Goal: Complete application form: Complete application form

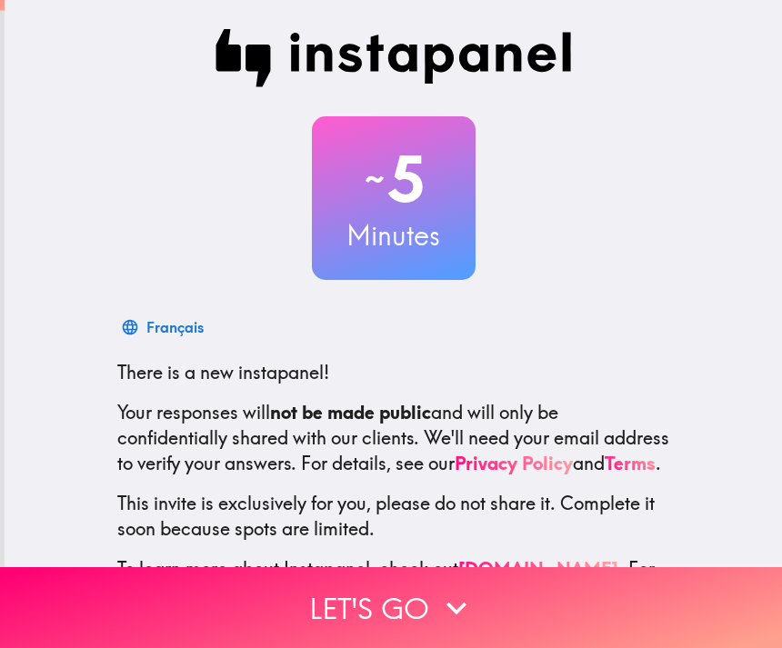
click at [488, 591] on button "Let's go" at bounding box center [391, 607] width 782 height 81
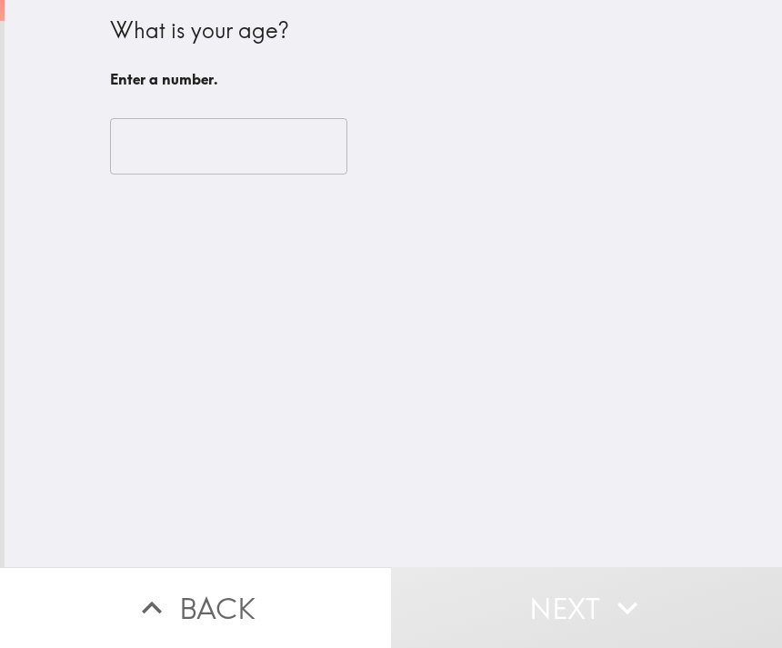
click at [307, 146] on input "number" at bounding box center [228, 146] width 237 height 56
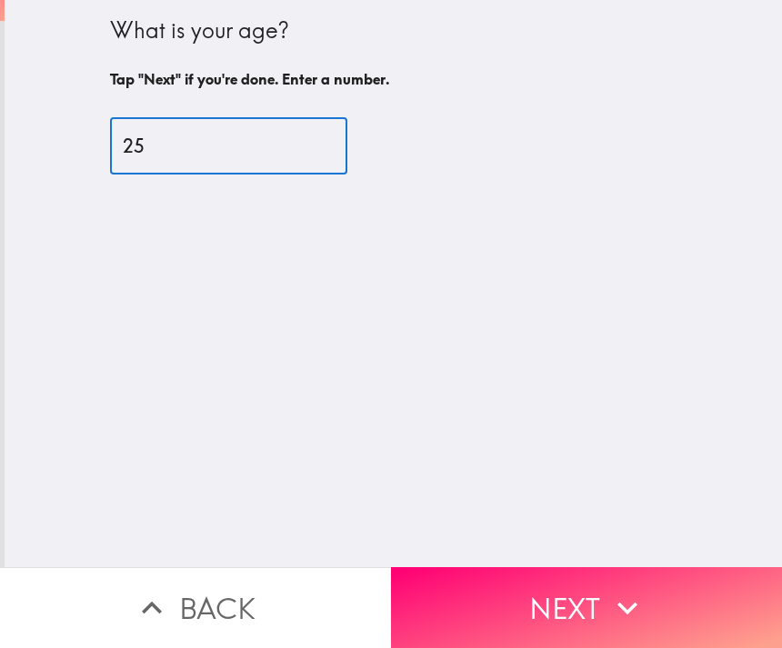
type input "25"
click at [628, 615] on icon "button" at bounding box center [627, 608] width 40 height 40
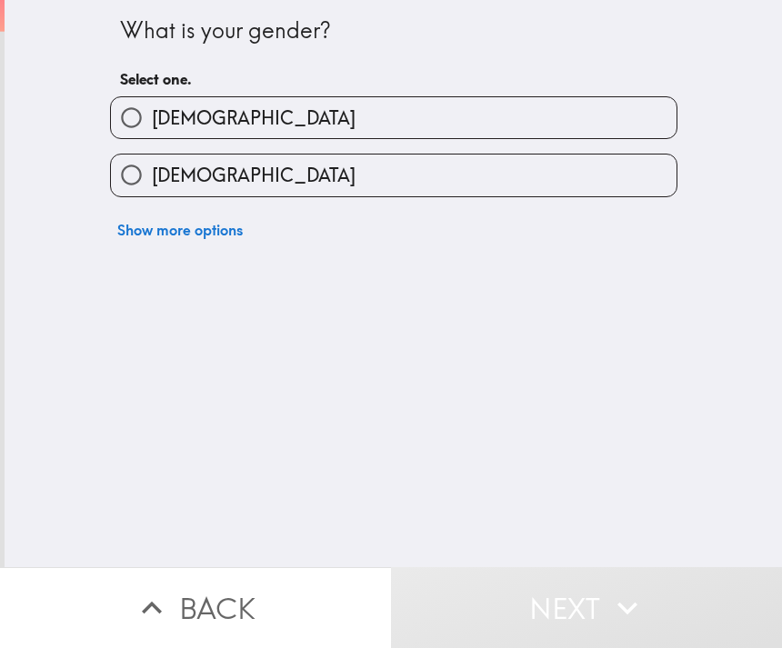
click at [489, 173] on label "[DEMOGRAPHIC_DATA]" at bounding box center [394, 175] width 566 height 41
click at [152, 173] on input "[DEMOGRAPHIC_DATA]" at bounding box center [131, 175] width 41 height 41
radio input "true"
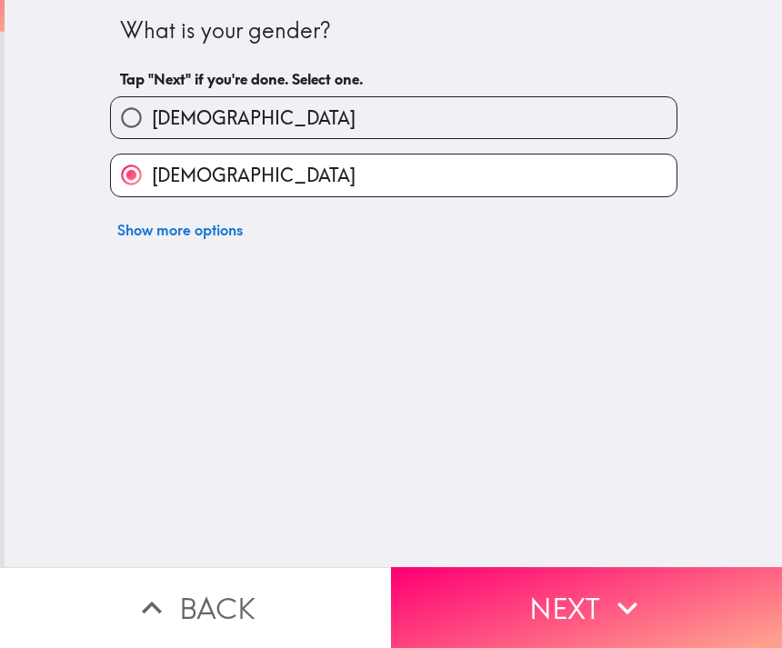
click at [556, 595] on button "Next" at bounding box center [586, 607] width 391 height 81
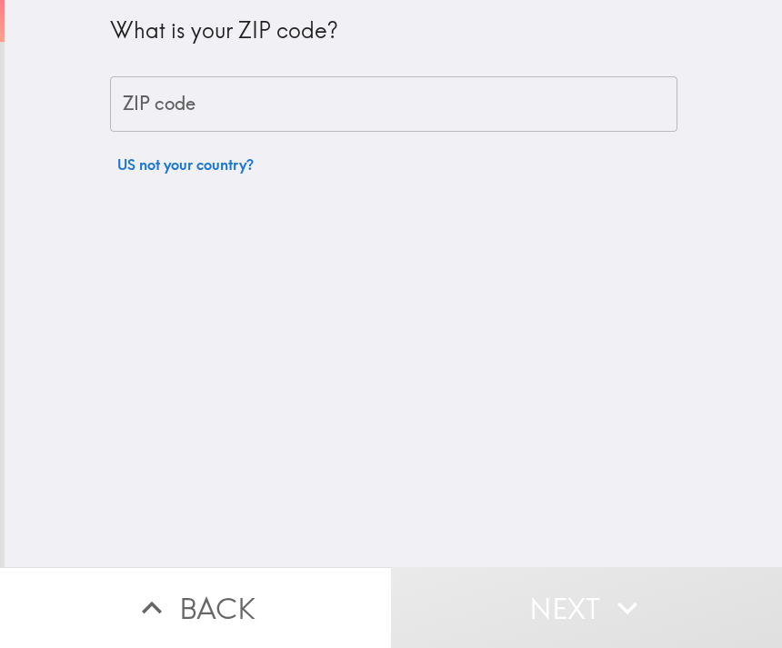
click at [576, 102] on input "ZIP code" at bounding box center [393, 104] width 567 height 56
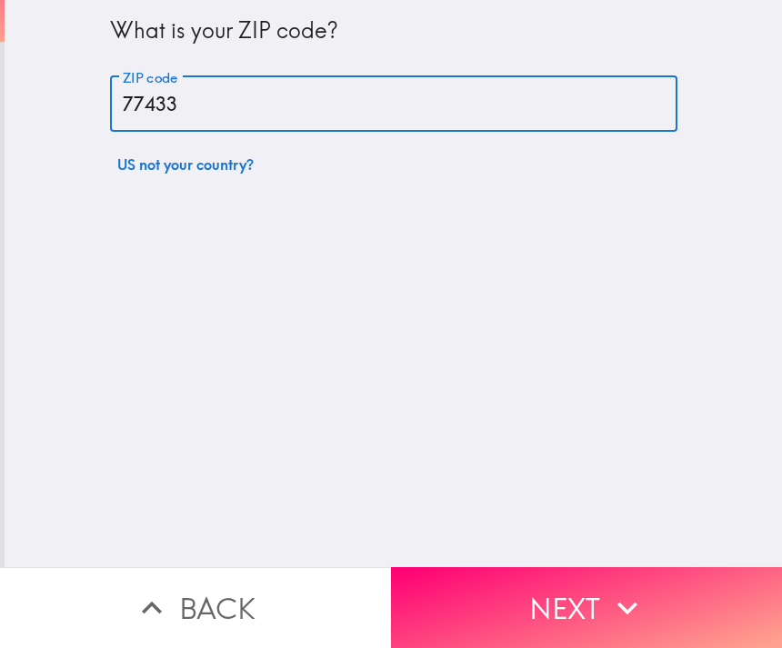
type input "77433"
click at [624, 590] on icon "button" at bounding box center [627, 608] width 40 height 40
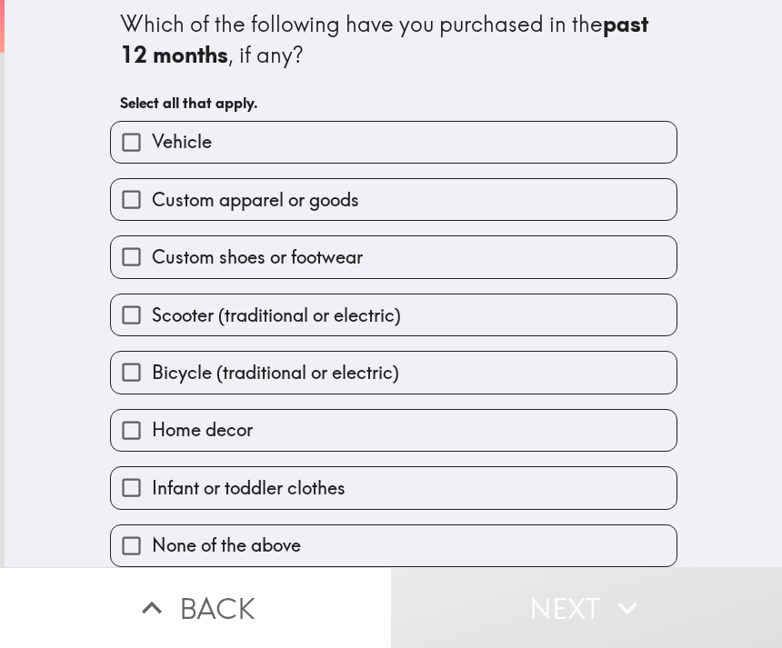
scroll to position [12, 0]
click at [429, 551] on label "None of the above" at bounding box center [394, 546] width 566 height 41
click at [152, 551] on input "None of the above" at bounding box center [131, 546] width 41 height 41
checkbox input "true"
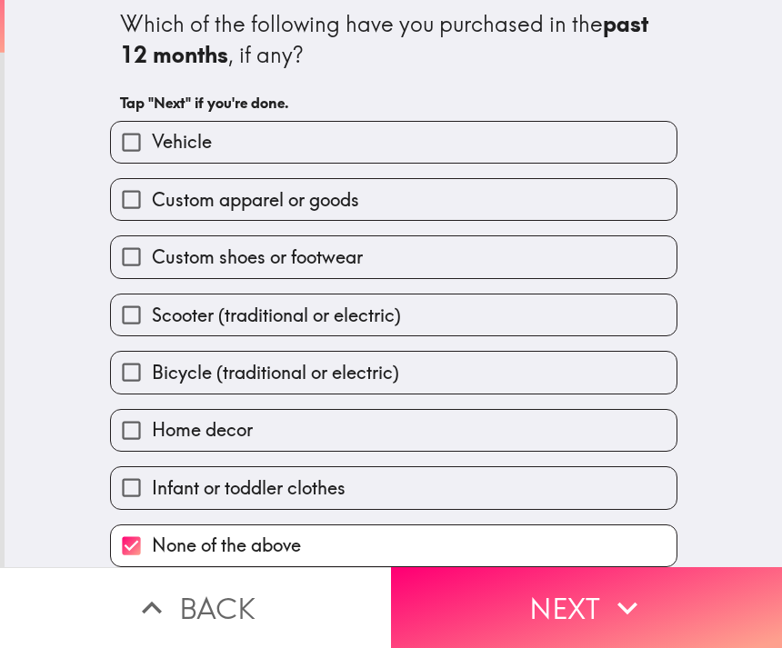
click at [566, 606] on button "Next" at bounding box center [586, 607] width 391 height 81
